Goal: Information Seeking & Learning: Learn about a topic

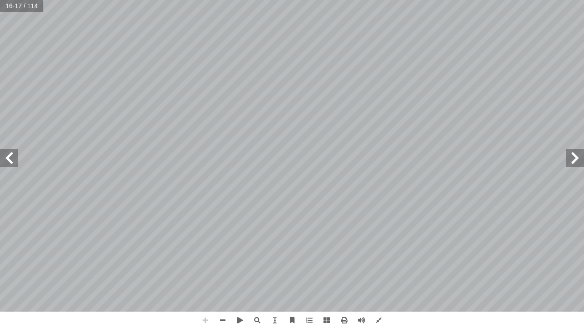
click at [203, 313] on span at bounding box center [205, 319] width 17 height 17
click at [204, 314] on span at bounding box center [205, 319] width 17 height 17
click at [223, 313] on span at bounding box center [222, 319] width 17 height 17
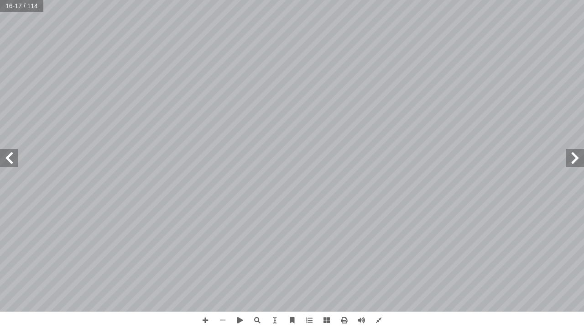
click at [223, 313] on span at bounding box center [222, 319] width 17 height 17
click at [576, 158] on span at bounding box center [575, 158] width 18 height 18
click at [575, 157] on span at bounding box center [575, 158] width 18 height 18
click at [7, 157] on span at bounding box center [9, 158] width 18 height 18
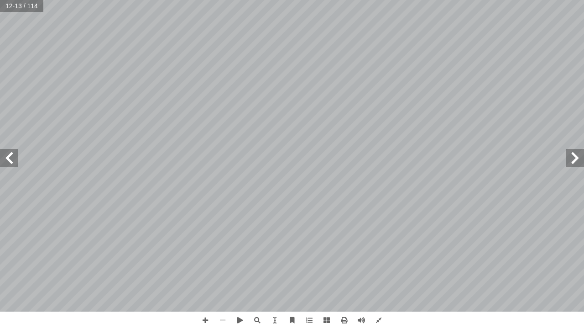
click at [7, 157] on span at bounding box center [9, 158] width 18 height 18
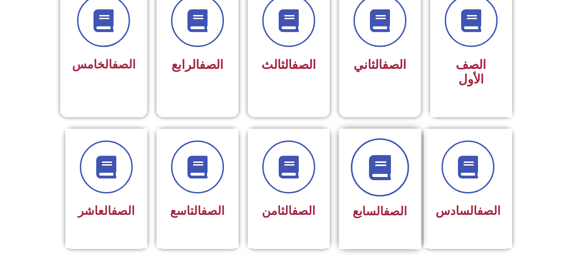
scroll to position [319, 0]
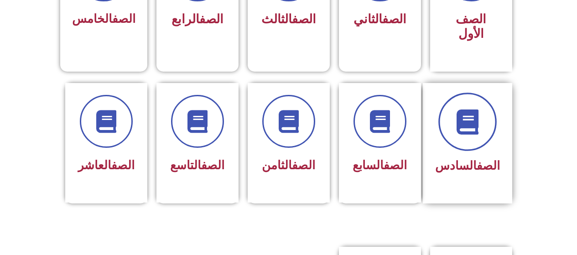
click at [477, 124] on span at bounding box center [468, 122] width 58 height 58
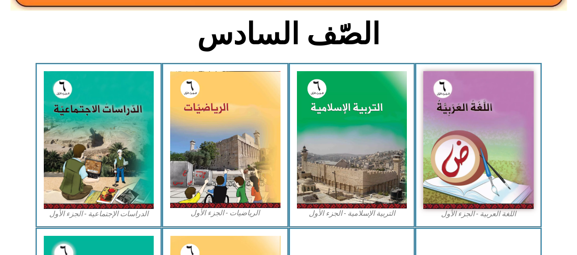
scroll to position [193, 0]
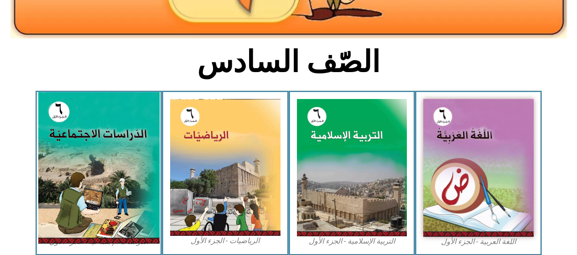
click at [48, 176] on img at bounding box center [98, 167] width 121 height 151
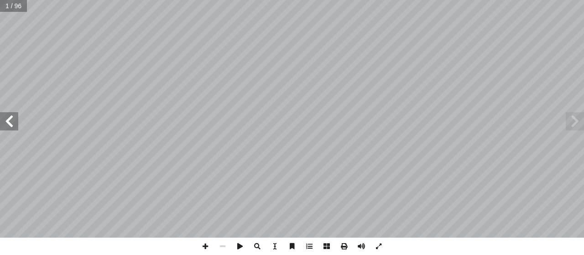
drag, startPoint x: 18, startPoint y: 124, endPoint x: 11, endPoint y: 117, distance: 9.7
click at [18, 123] on span at bounding box center [9, 121] width 18 height 18
click at [10, 116] on span at bounding box center [9, 121] width 18 height 18
click at [10, 115] on span at bounding box center [9, 121] width 18 height 18
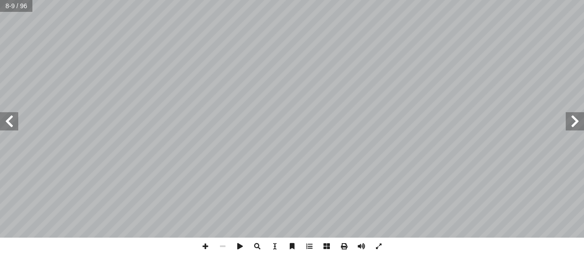
click at [10, 115] on span at bounding box center [9, 121] width 18 height 18
click at [7, 116] on span at bounding box center [9, 121] width 18 height 18
click at [8, 116] on span at bounding box center [9, 121] width 18 height 18
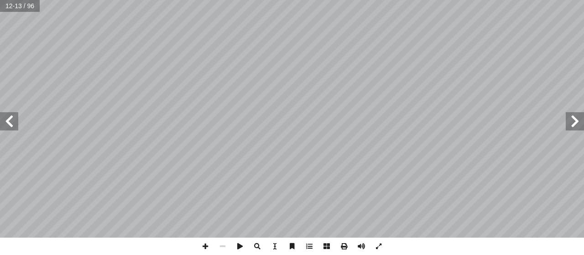
click at [11, 117] on span at bounding box center [9, 121] width 18 height 18
click at [204, 243] on span at bounding box center [205, 246] width 17 height 17
click at [205, 245] on span at bounding box center [205, 246] width 17 height 17
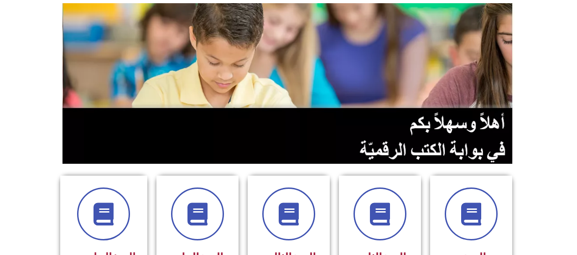
scroll to position [274, 0]
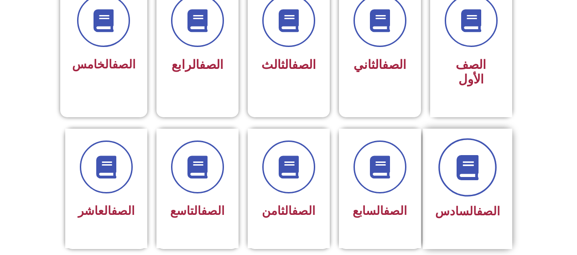
click at [452, 170] on span at bounding box center [468, 167] width 58 height 58
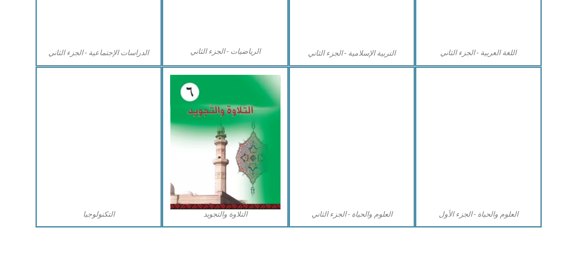
scroll to position [548, 0]
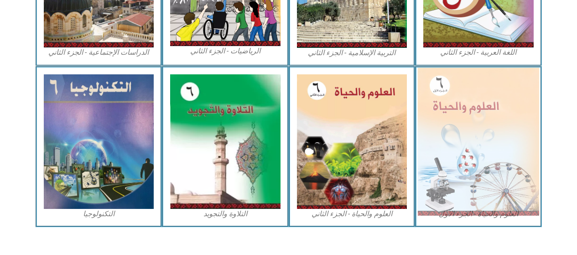
click at [480, 137] on img at bounding box center [478, 142] width 121 height 148
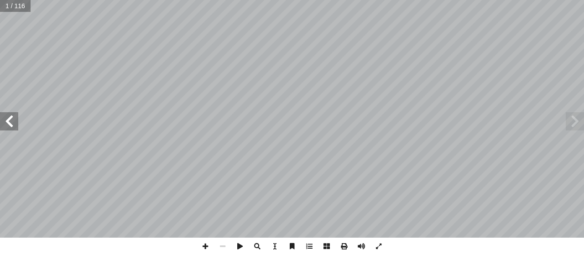
click at [13, 126] on span at bounding box center [9, 121] width 18 height 18
click at [13, 121] on span at bounding box center [9, 121] width 18 height 18
click at [13, 120] on span at bounding box center [9, 121] width 18 height 18
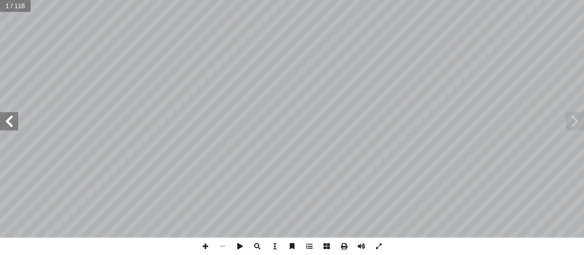
click at [13, 120] on span at bounding box center [9, 121] width 18 height 18
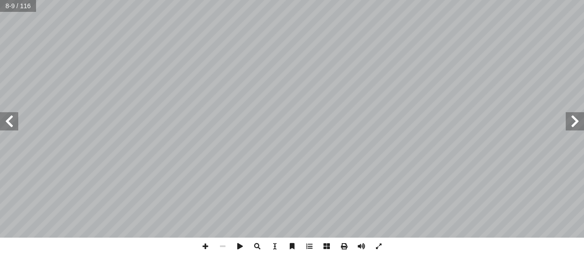
click at [3, 120] on span at bounding box center [9, 121] width 18 height 18
click at [7, 118] on span at bounding box center [9, 121] width 18 height 18
click at [200, 249] on span at bounding box center [205, 246] width 17 height 17
click at [10, 121] on span at bounding box center [9, 121] width 18 height 18
click at [10, 123] on span at bounding box center [9, 121] width 18 height 18
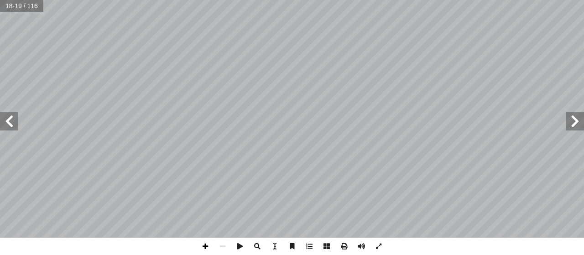
click at [209, 247] on span at bounding box center [205, 246] width 17 height 17
click at [258, 253] on div "١ 4 ر؟ َ ه ْ ج ِ لم � ها تحت ّ لتي شاهدت � ة ّ لحي � لكائنات � ختلاف بين � ل � …" at bounding box center [292, 127] width 584 height 255
